Goal: Find contact information: Find contact information

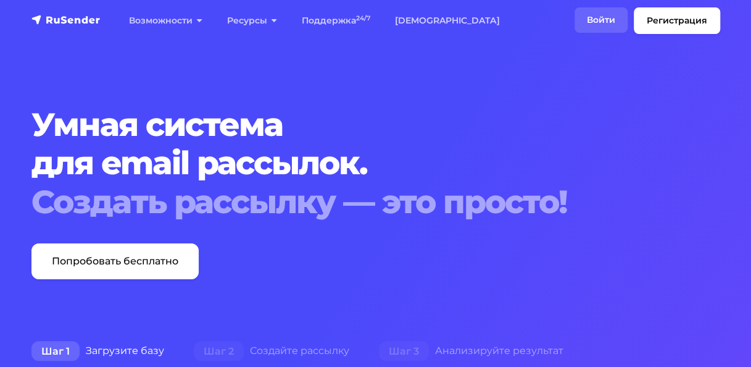
click at [600, 20] on link "Войти" at bounding box center [601, 19] width 53 height 25
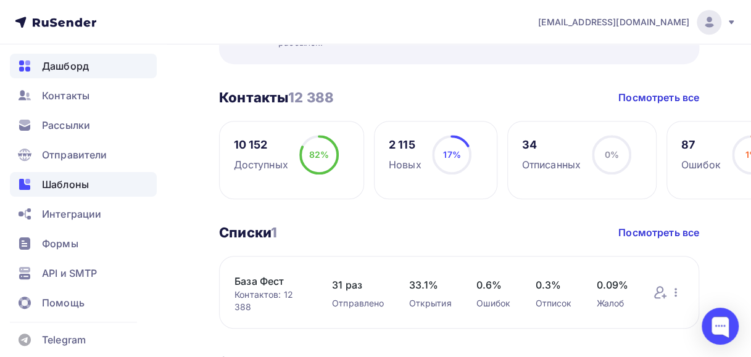
scroll to position [309, 0]
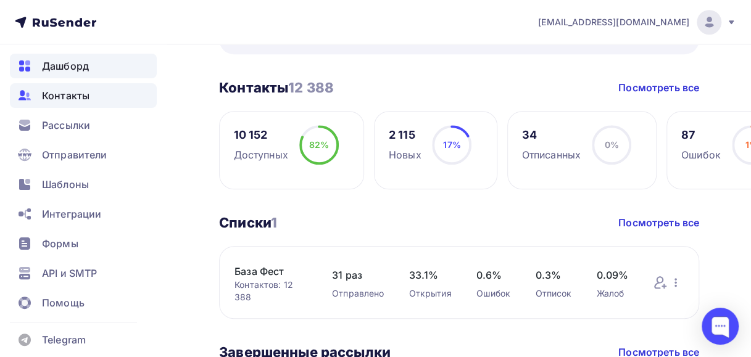
click at [77, 96] on span "Контакты" at bounding box center [66, 95] width 48 height 15
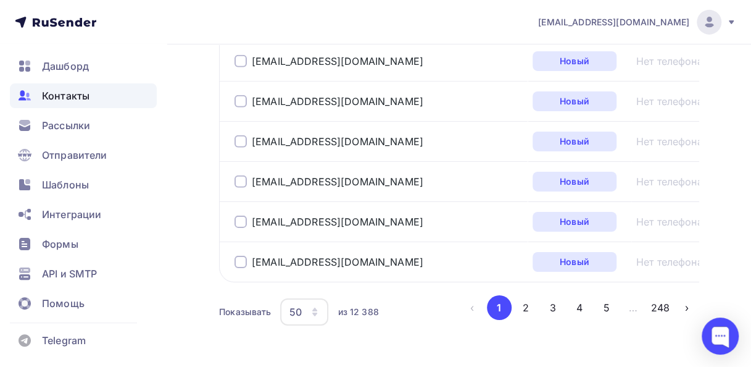
scroll to position [1997, 0]
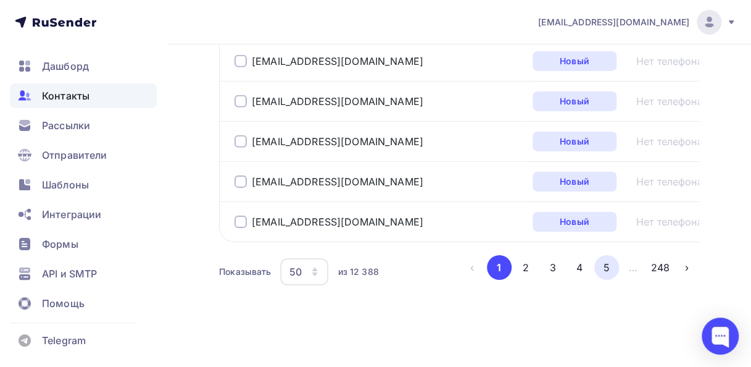
click at [605, 273] on button "5" at bounding box center [607, 267] width 25 height 25
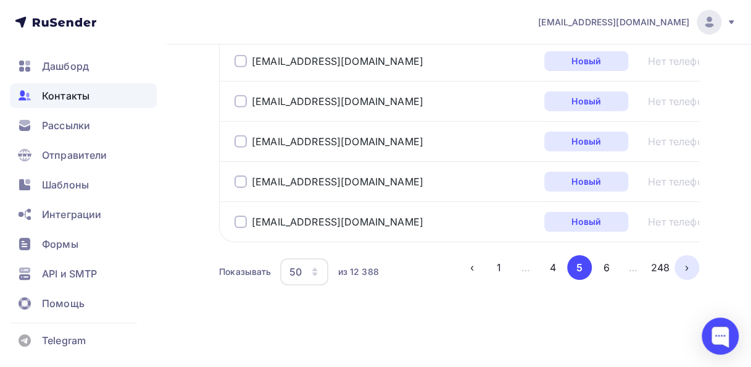
click at [680, 262] on button "›" at bounding box center [687, 267] width 25 height 25
click at [315, 272] on icon "button" at bounding box center [314, 274] width 5 height 4
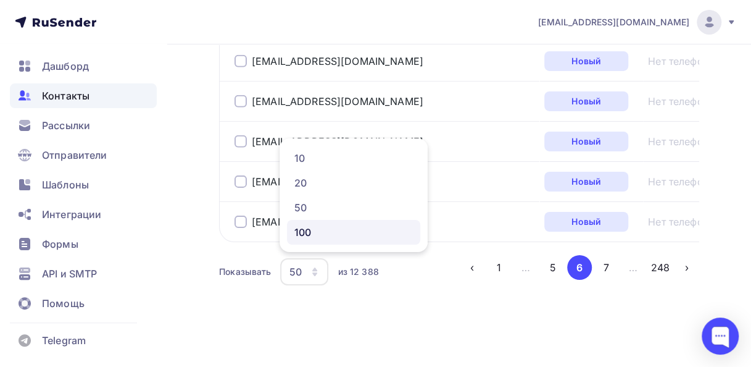
click at [316, 237] on div "100" at bounding box center [353, 232] width 119 height 15
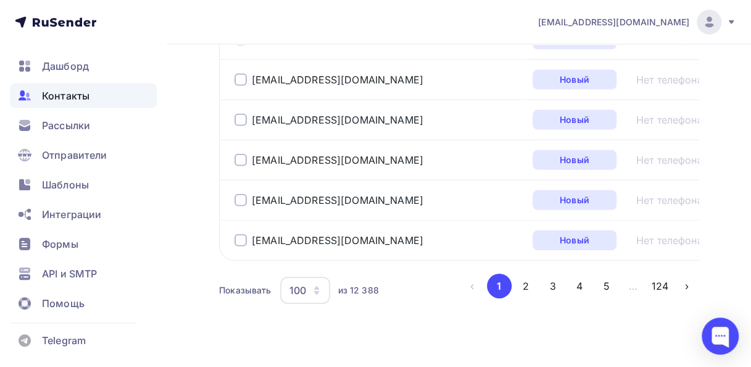
scroll to position [3993, 0]
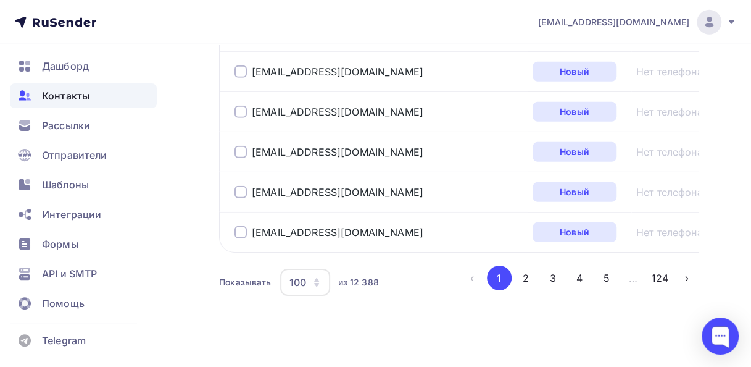
click at [317, 277] on icon "button" at bounding box center [317, 282] width 10 height 10
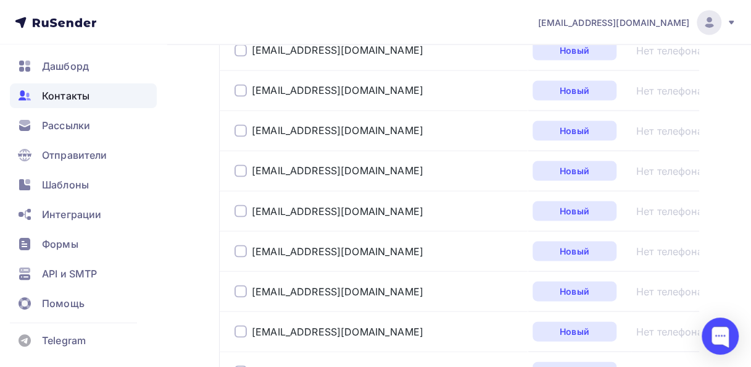
scroll to position [0, 0]
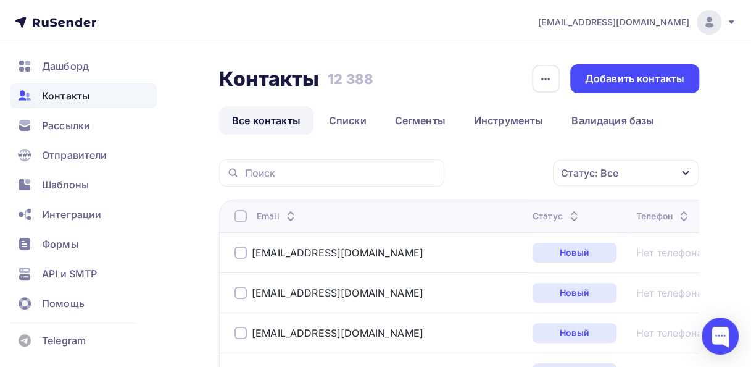
click at [49, 98] on span "Контакты" at bounding box center [66, 95] width 48 height 15
